Goal: Navigation & Orientation: Find specific page/section

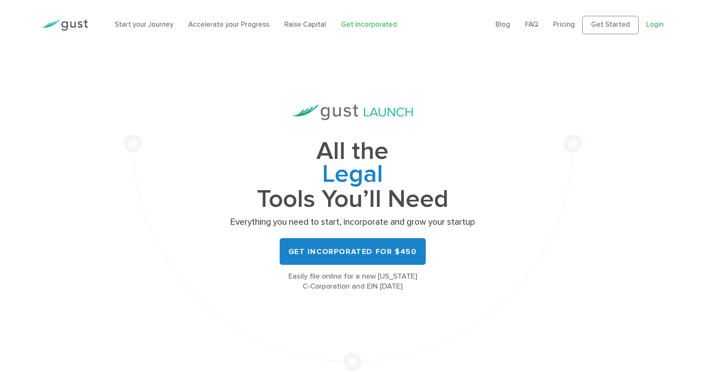
click at [652, 29] on link "Login" at bounding box center [655, 24] width 18 height 8
click at [658, 29] on link "Login" at bounding box center [655, 24] width 18 height 8
click at [553, 28] on link "Pricing" at bounding box center [564, 24] width 22 height 8
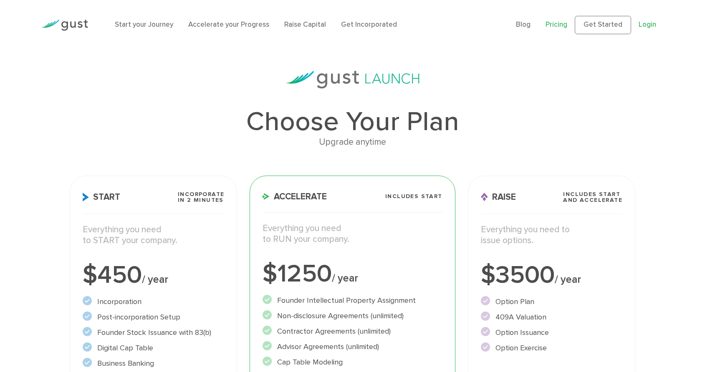
click at [645, 27] on link "Login" at bounding box center [647, 24] width 18 height 8
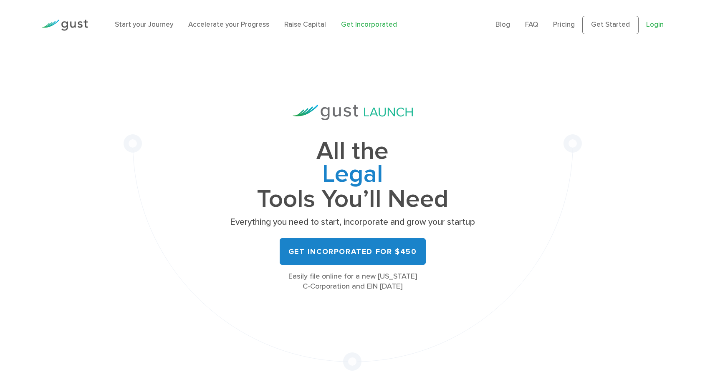
click at [648, 29] on link "Login" at bounding box center [655, 24] width 18 height 8
